Goal: Check status: Check status

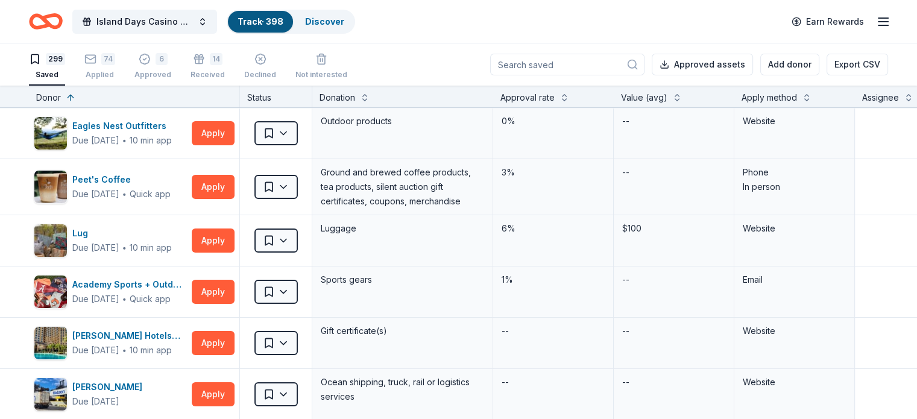
click at [540, 65] on input at bounding box center [567, 65] width 154 height 22
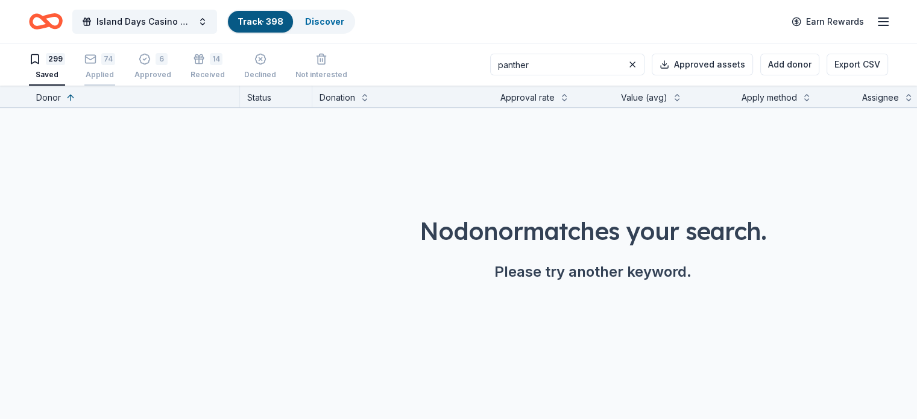
type input "panther"
click at [115, 62] on div "74" at bounding box center [99, 59] width 31 height 12
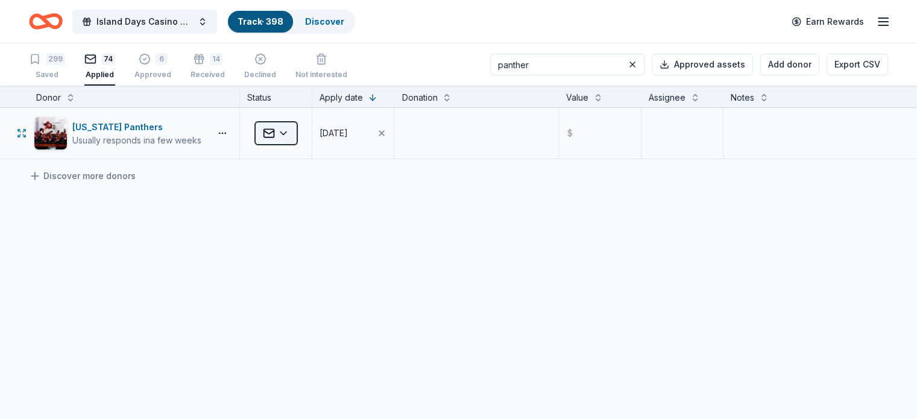
click at [306, 132] on html "Island Days Casino Night Track · 398 Discover Earn Rewards 299 Saved 74 Applied…" at bounding box center [458, 209] width 917 height 419
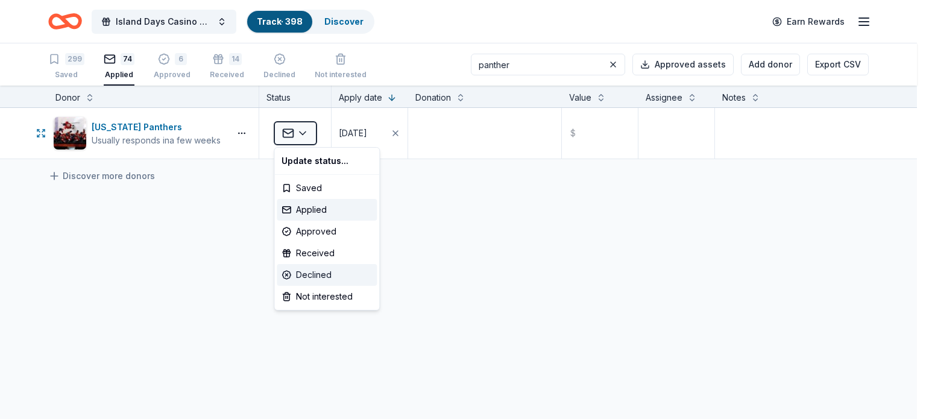
click at [326, 274] on div "Declined" at bounding box center [327, 275] width 100 height 22
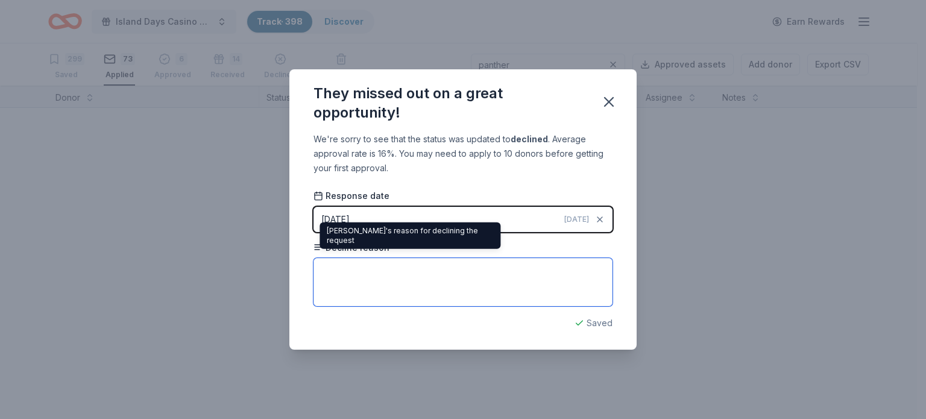
click at [342, 277] on textarea at bounding box center [463, 282] width 299 height 48
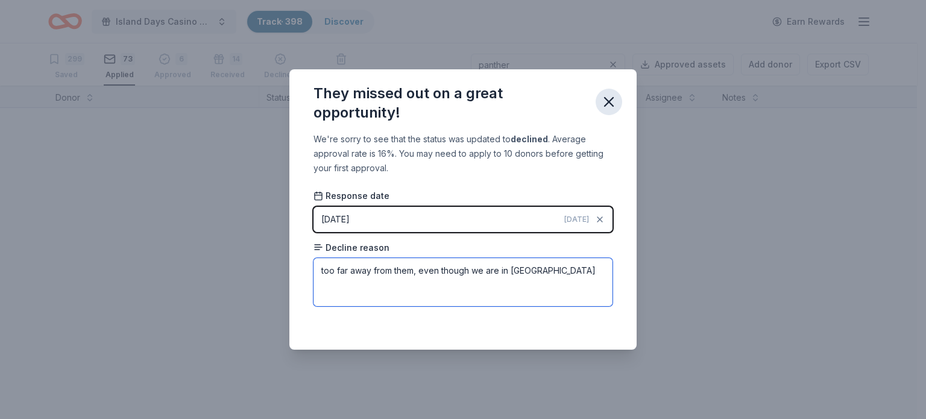
type textarea "too far away from them, even though we are in [GEOGRAPHIC_DATA]"
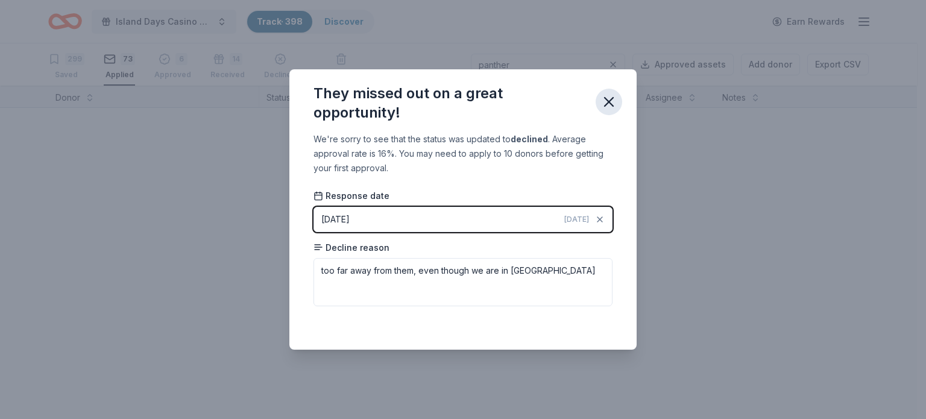
click at [606, 100] on icon "button" at bounding box center [609, 102] width 8 height 8
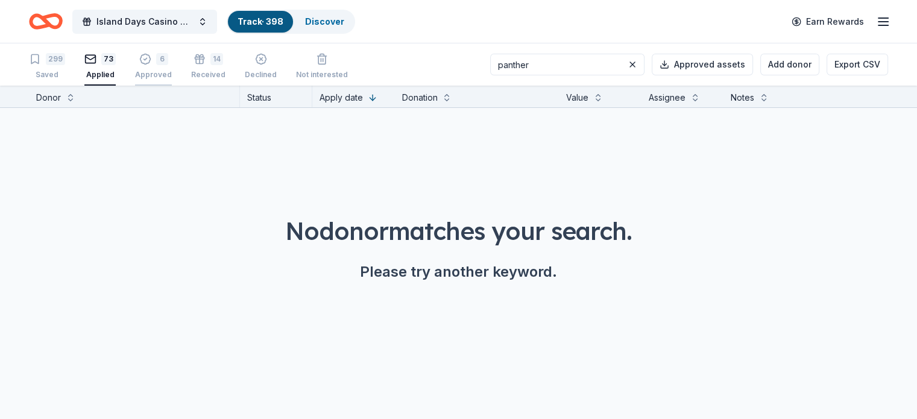
click at [171, 67] on div "6 Approved" at bounding box center [153, 66] width 37 height 27
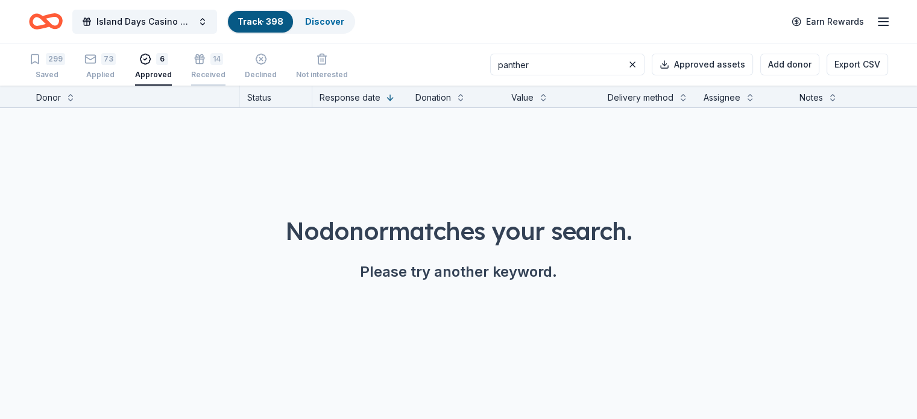
click at [223, 64] on div "14" at bounding box center [216, 59] width 13 height 12
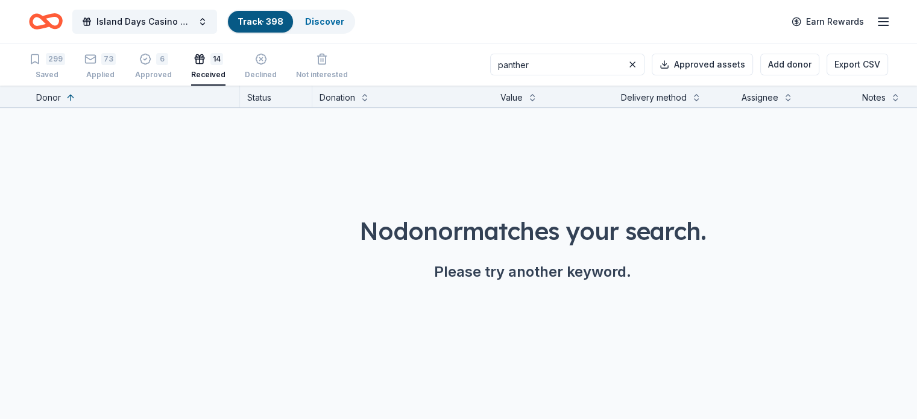
click at [134, 70] on div "299 Saved 73 Applied 6 Approved 14 Received Declined Not interested" at bounding box center [188, 66] width 319 height 37
click at [92, 66] on div "299 Saved 73 Applied 6 Approved 14 Received Declined Not interested" at bounding box center [188, 66] width 319 height 37
click at [116, 62] on div "73" at bounding box center [99, 59] width 31 height 12
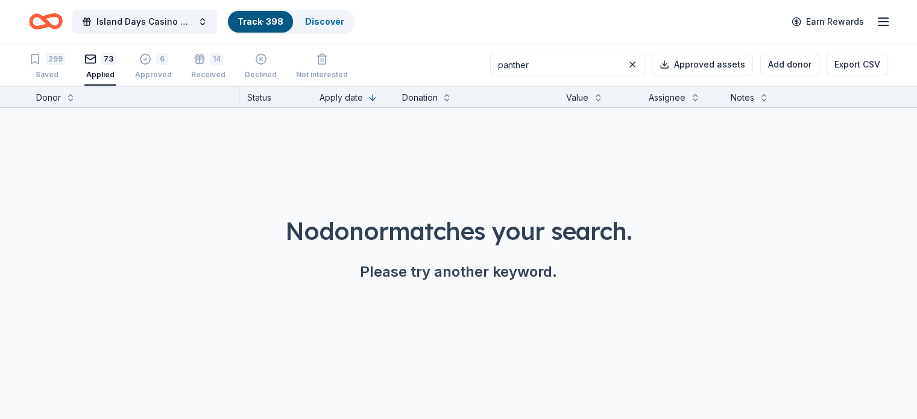
click at [116, 72] on div "Applied" at bounding box center [99, 75] width 31 height 10
click at [625, 64] on button at bounding box center [632, 64] width 14 height 14
